Goal: Entertainment & Leisure: Consume media (video, audio)

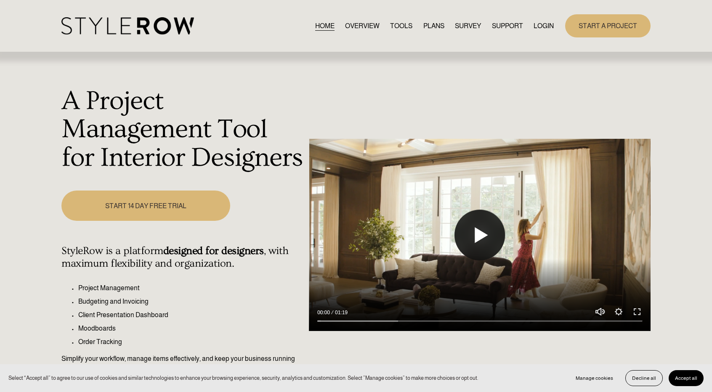
click at [467, 223] on button "Play" at bounding box center [480, 235] width 51 height 51
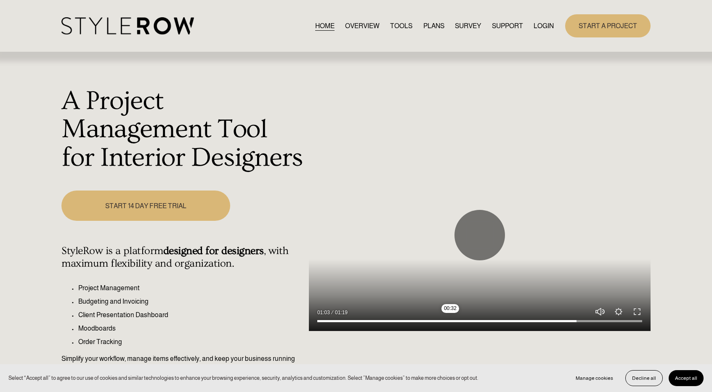
click at [453, 319] on input "Seek" at bounding box center [479, 321] width 325 height 6
type input "42.61"
type input "0.4"
type input "43.28"
type input "0.15"
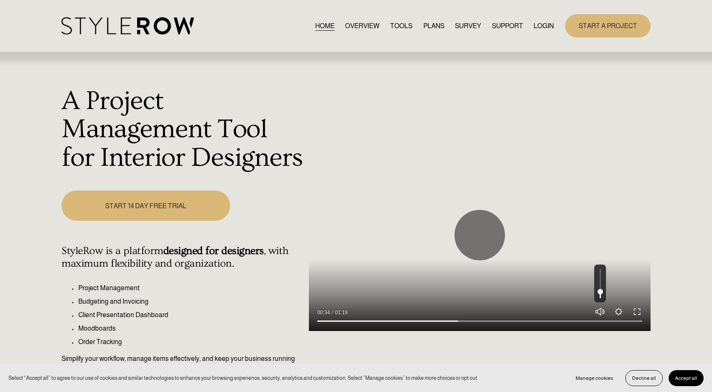
type input "43.61"
drag, startPoint x: 602, startPoint y: 286, endPoint x: 599, endPoint y: 292, distance: 6.4
type input "0.15"
click at [599, 292] on input "Volume" at bounding box center [600, 284] width 12 height 38
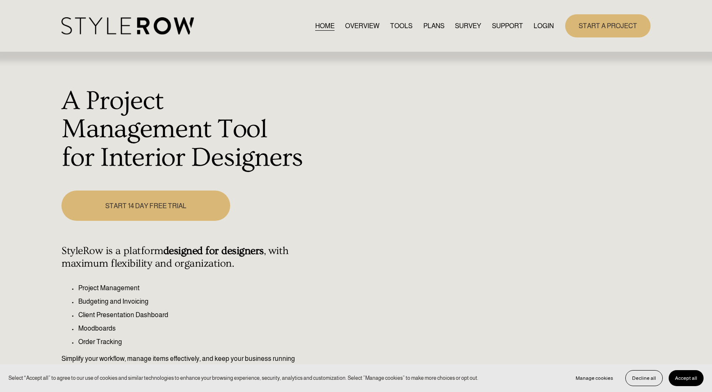
type input "100"
